Goal: Use online tool/utility: Use online tool/utility

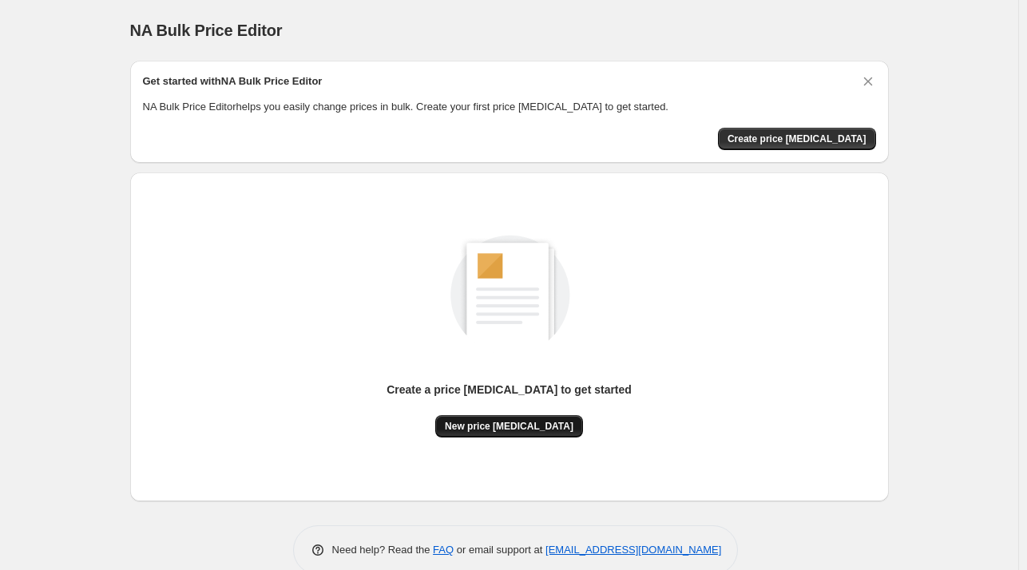
click at [514, 426] on span "New price [MEDICAL_DATA]" at bounding box center [509, 426] width 129 height 13
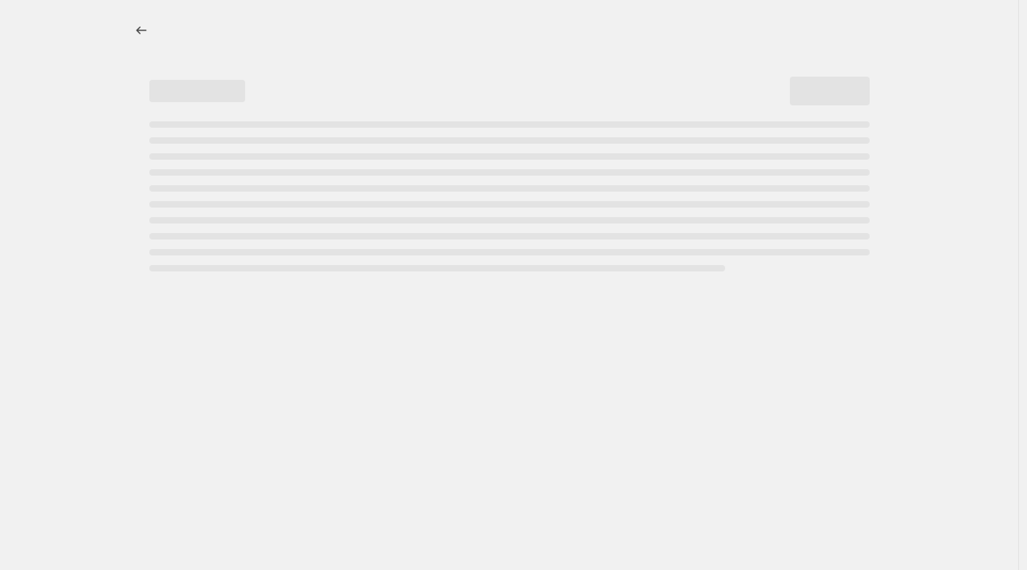
select select "percentage"
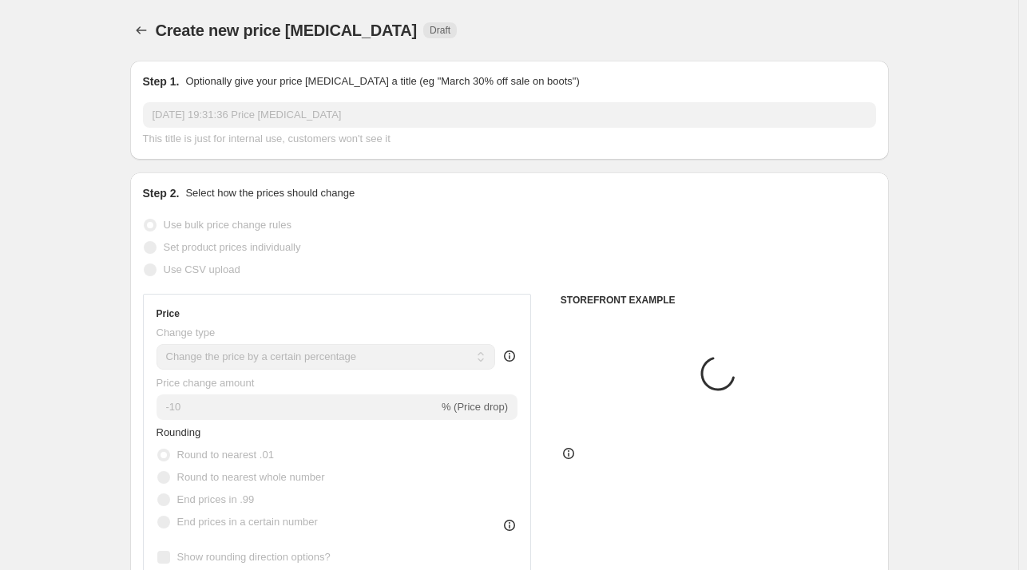
click at [288, 402] on input "-10" at bounding box center [298, 407] width 282 height 26
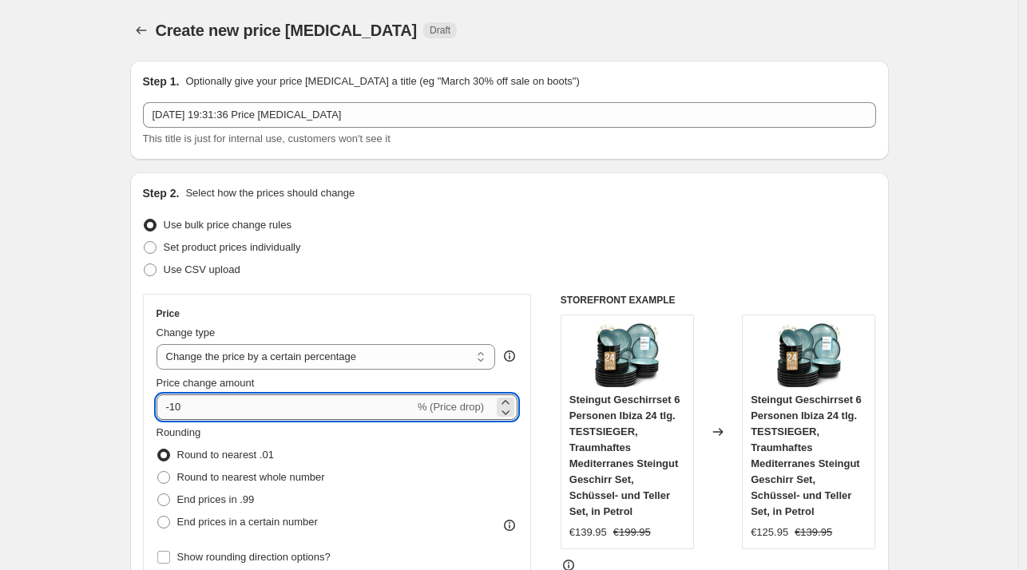
click at [288, 402] on input "-10" at bounding box center [286, 407] width 258 height 26
type input "-1"
type input "-27"
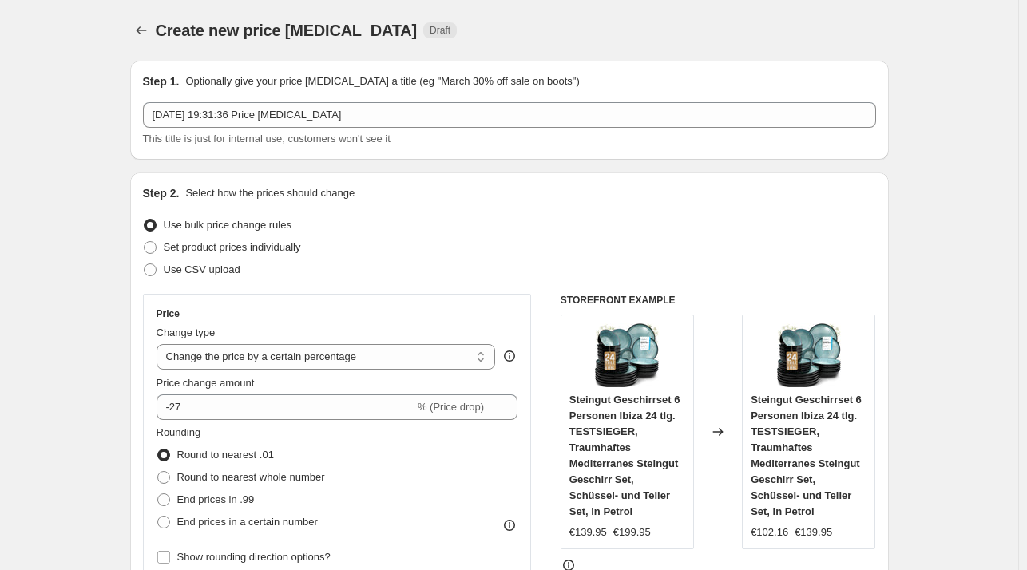
click at [658, 200] on div "Step 2. Select how the prices should change" at bounding box center [509, 193] width 733 height 16
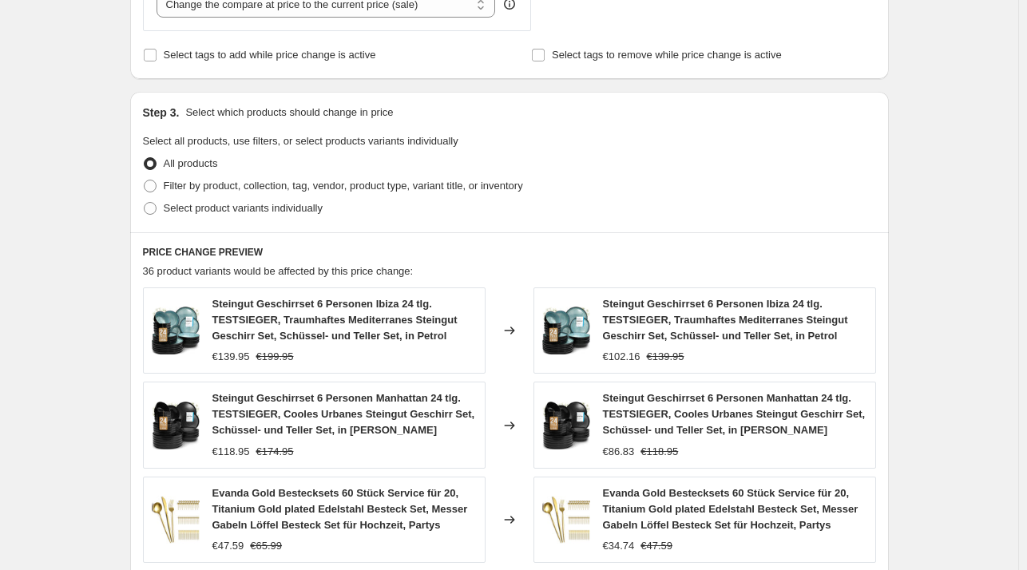
scroll to position [1115, 0]
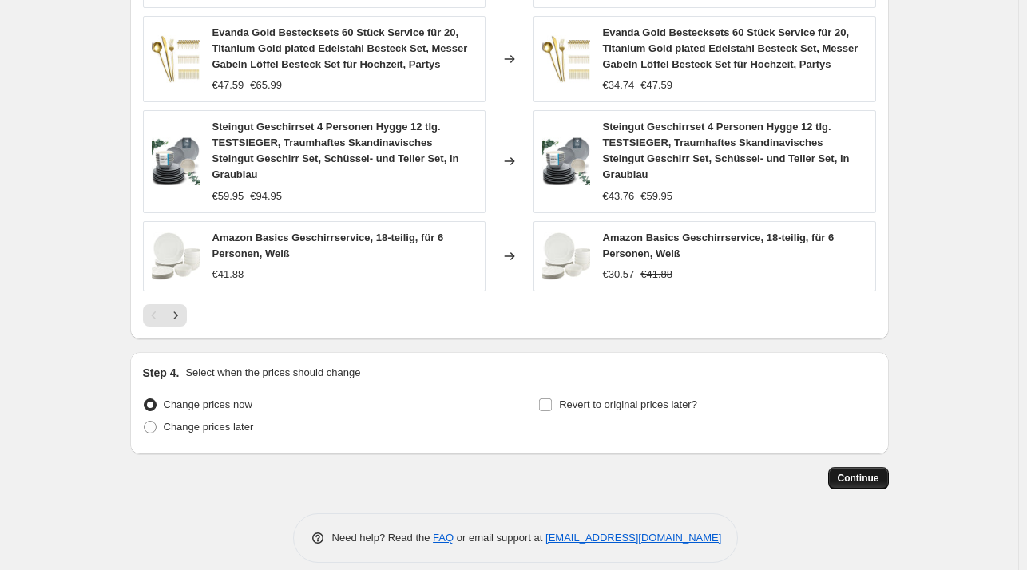
click at [858, 472] on span "Continue" at bounding box center [859, 478] width 42 height 13
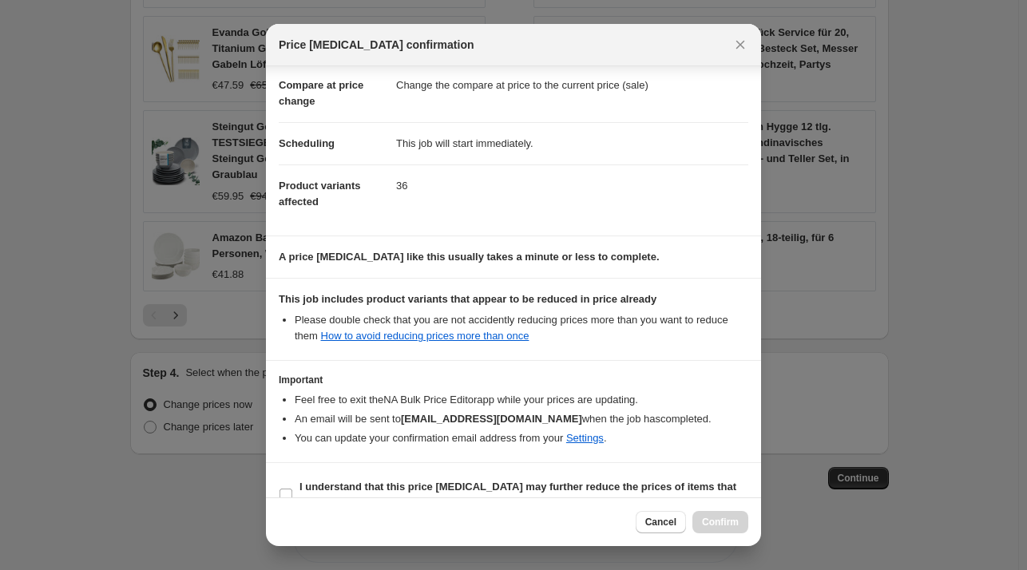
scroll to position [101, 0]
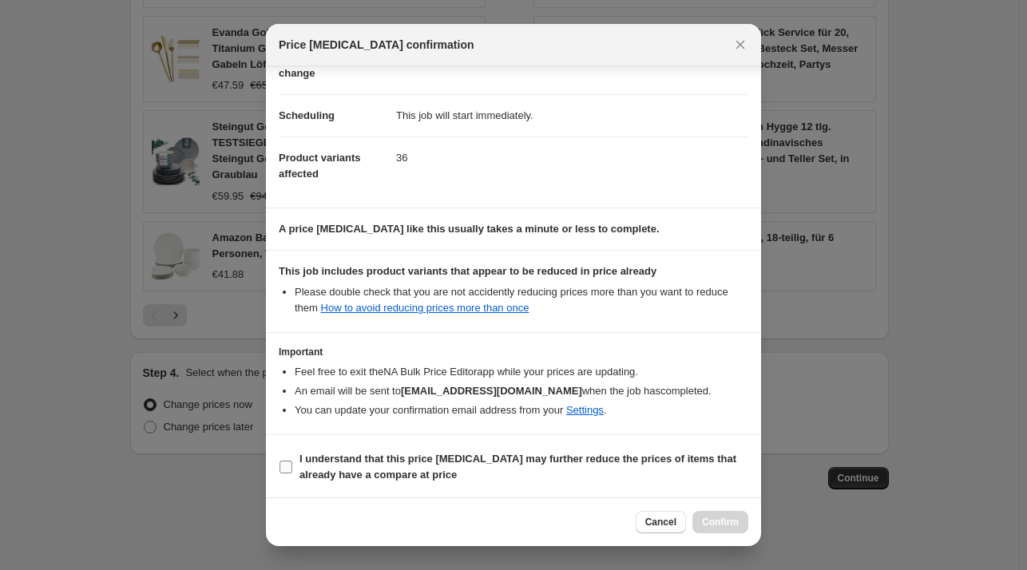
click at [371, 448] on label "I understand that this price [MEDICAL_DATA] may further reduce the prices of it…" at bounding box center [514, 467] width 470 height 38
click at [292, 461] on input "I understand that this price [MEDICAL_DATA] may further reduce the prices of it…" at bounding box center [285, 467] width 13 height 13
checkbox input "true"
click at [727, 533] on div "Cancel Confirm" at bounding box center [513, 521] width 495 height 49
click at [735, 524] on span "Confirm" at bounding box center [720, 522] width 37 height 13
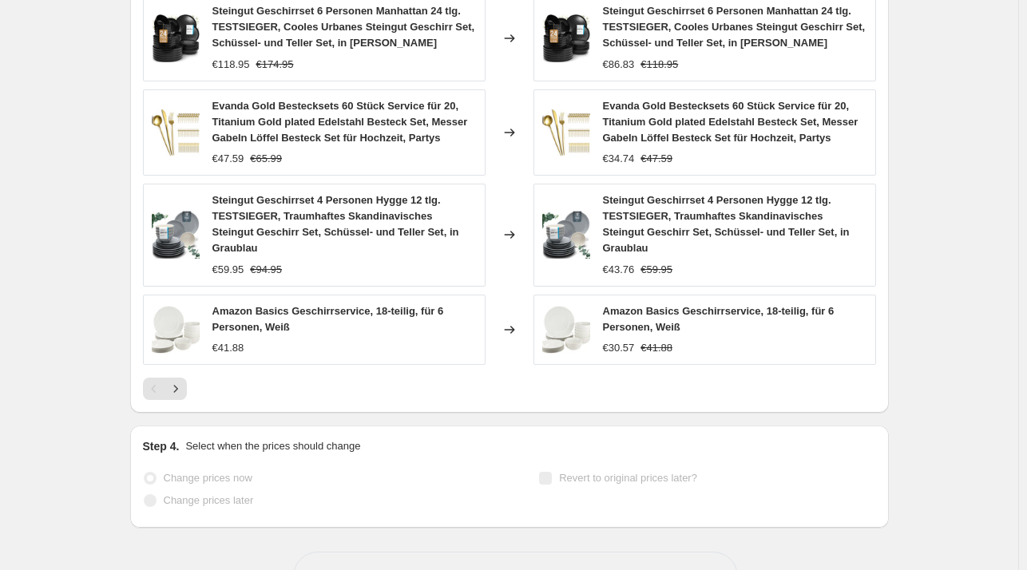
scroll to position [1156, 0]
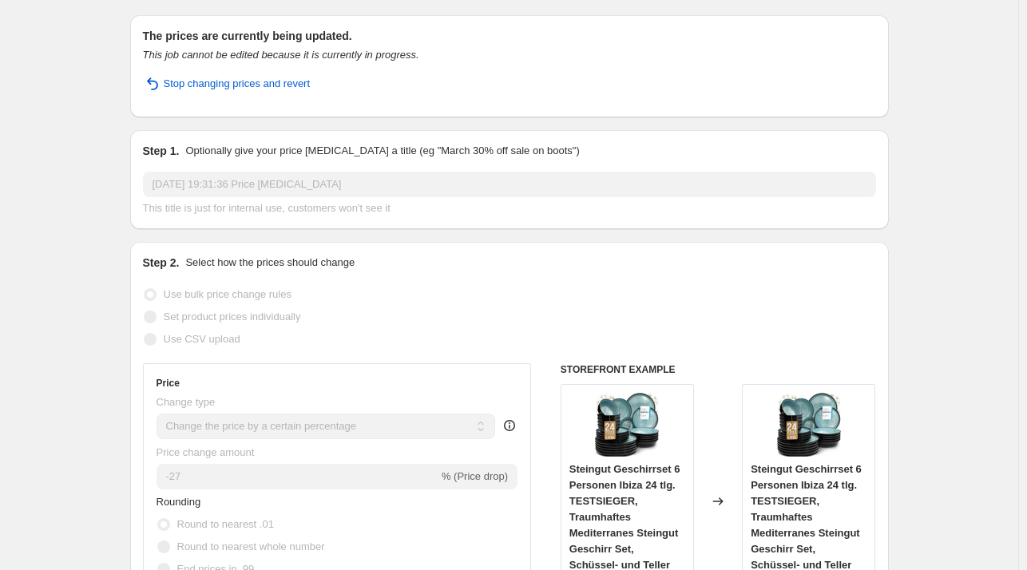
scroll to position [0, 0]
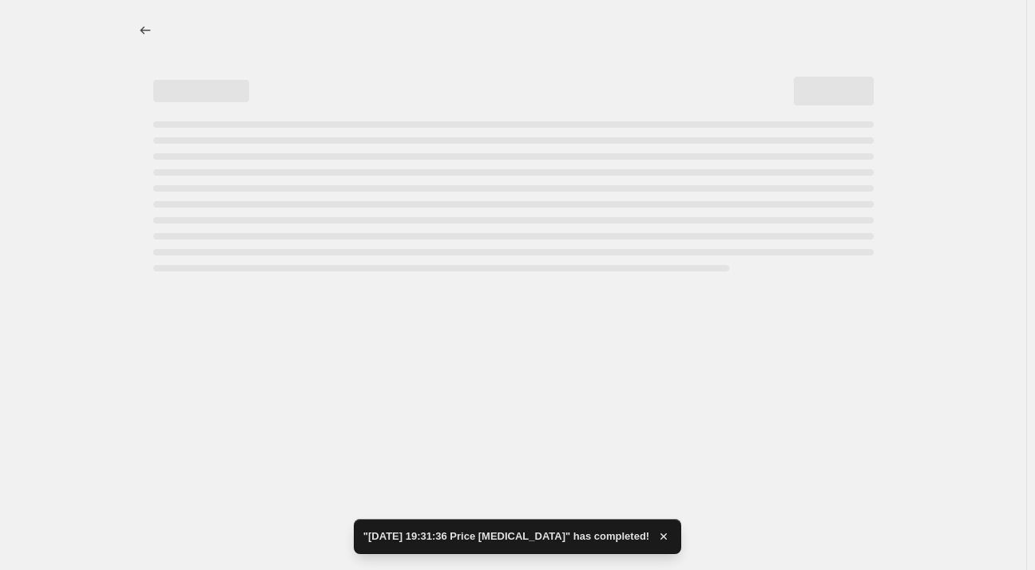
select select "percentage"
